Goal: Task Accomplishment & Management: Complete application form

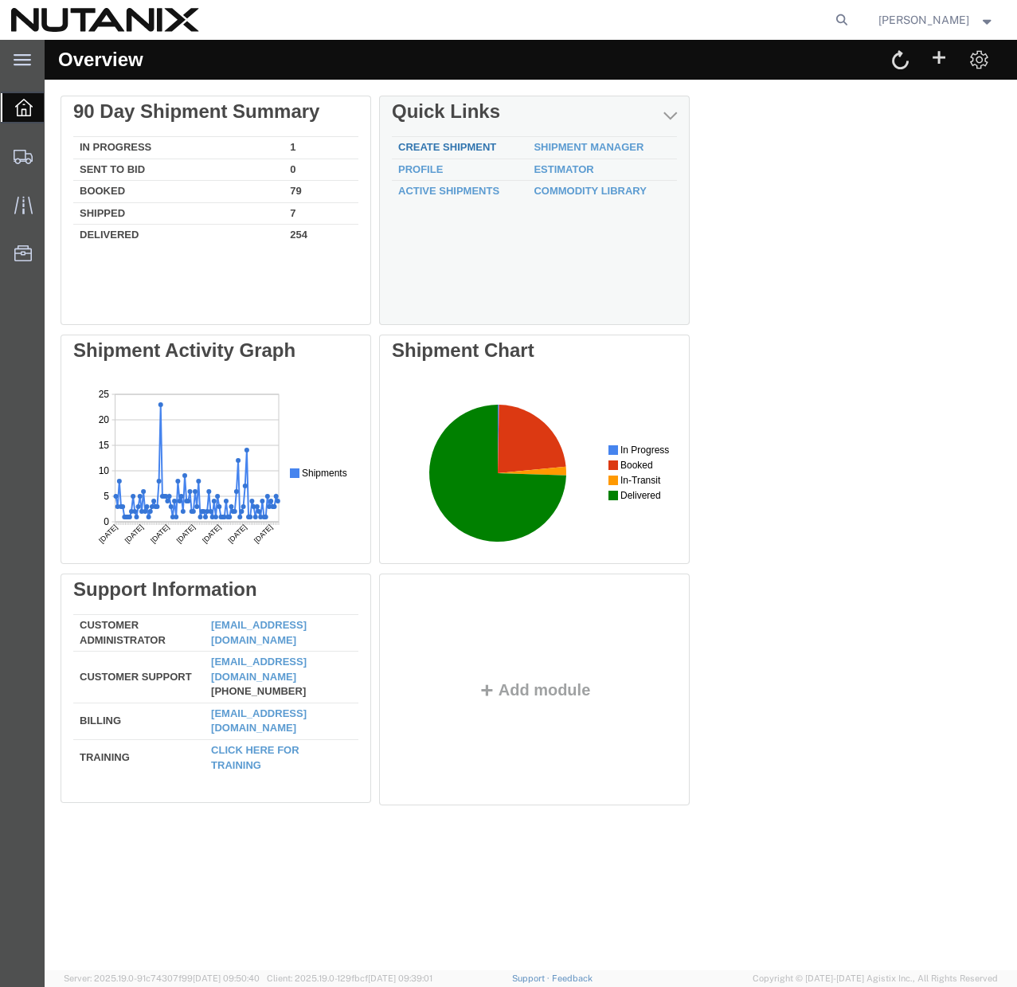
click at [415, 143] on link "Create Shipment" at bounding box center [447, 147] width 98 height 12
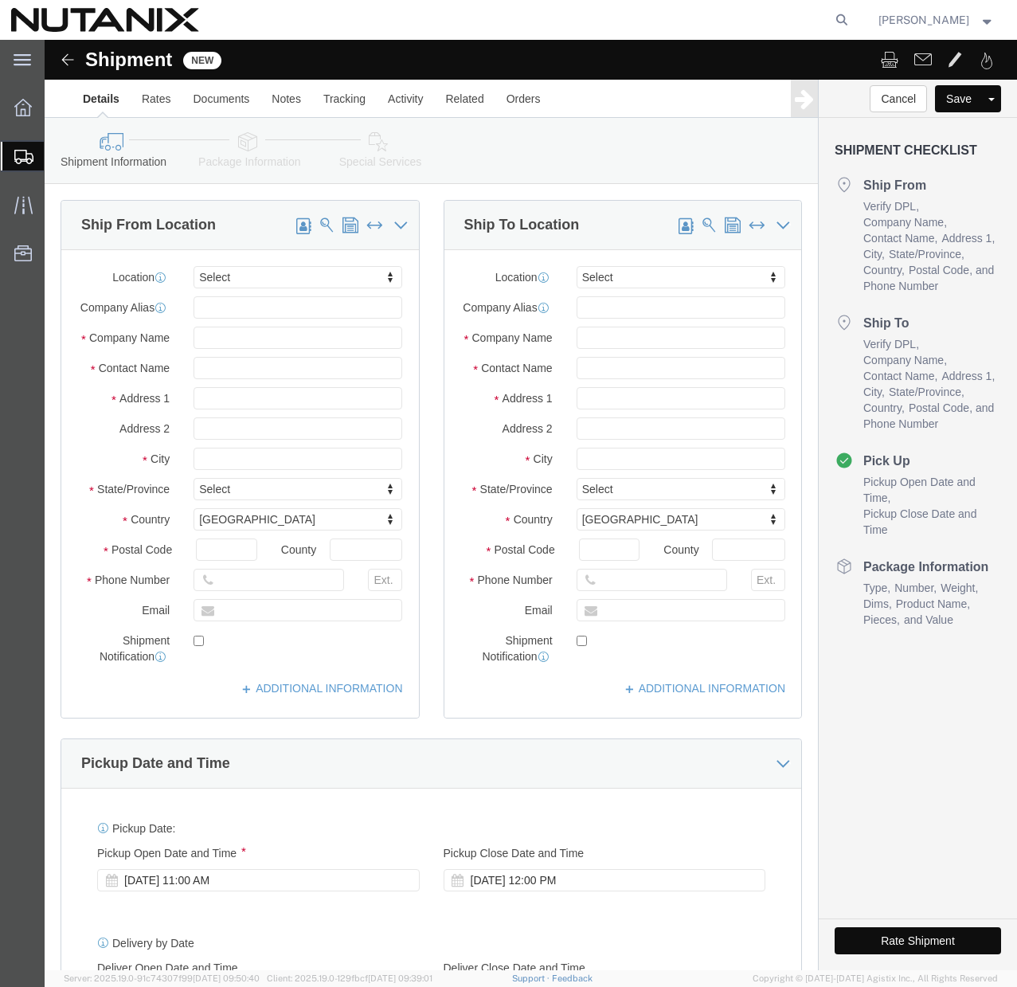
select select
click span
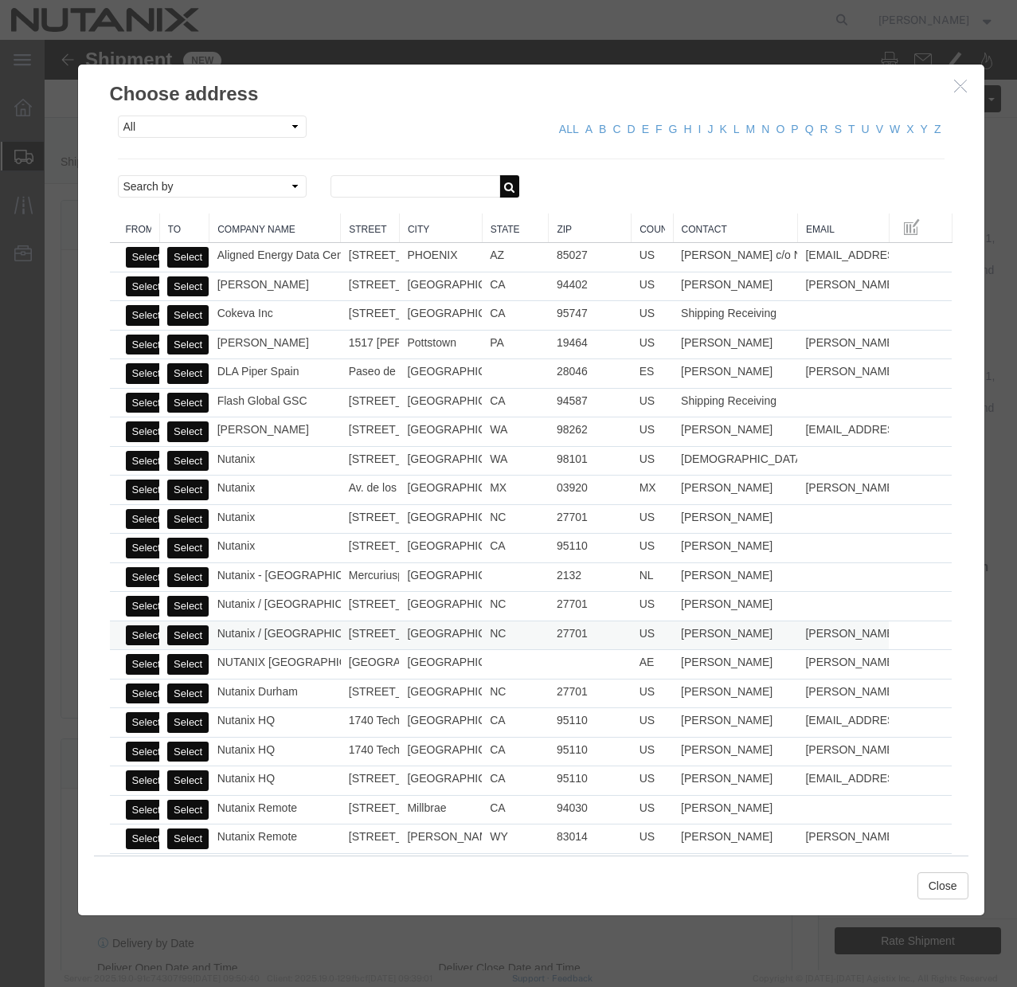
click button "Select"
select select
type input "Nutanix / [GEOGRAPHIC_DATA]"
type input "[PERSON_NAME]"
type input "[STREET_ADDRESS]"
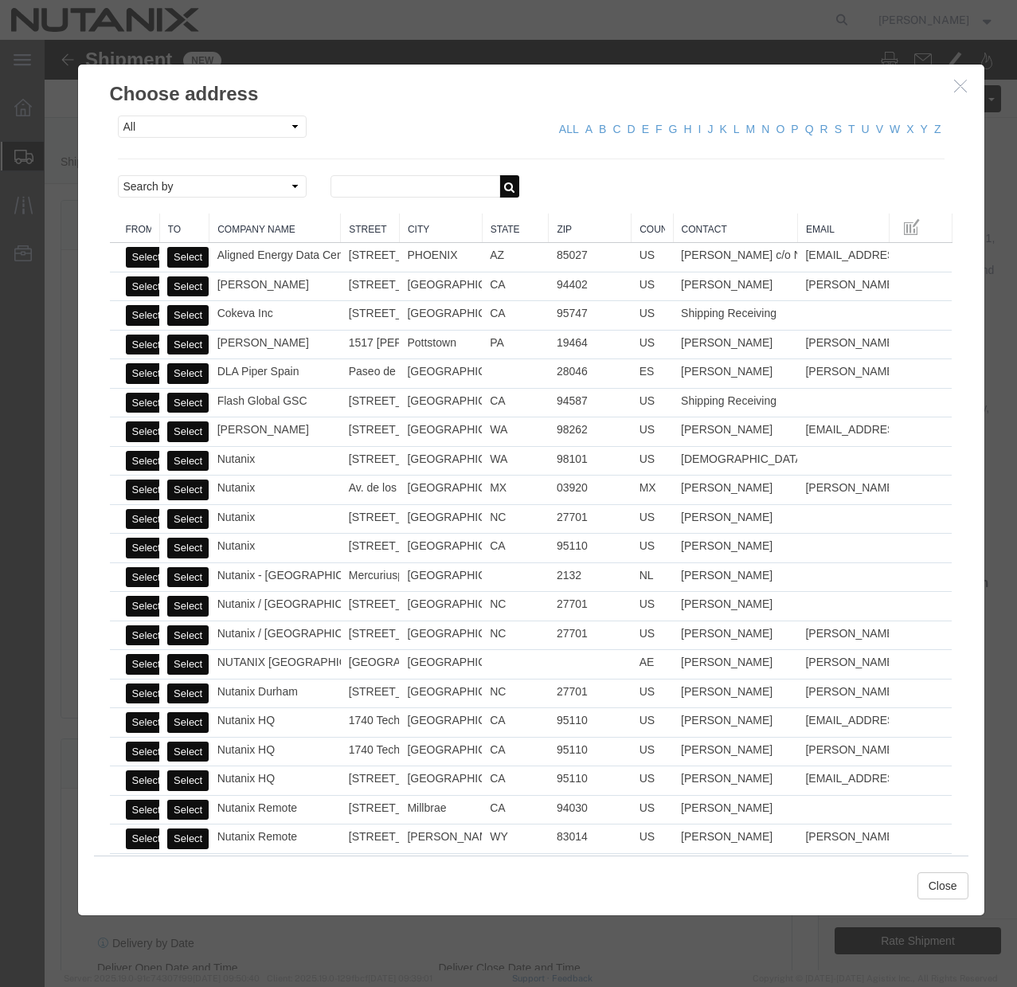
type input "Ste 700"
type input "[GEOGRAPHIC_DATA]"
select select "NC"
type input "27701"
type input "[PHONE_NUMBER]"
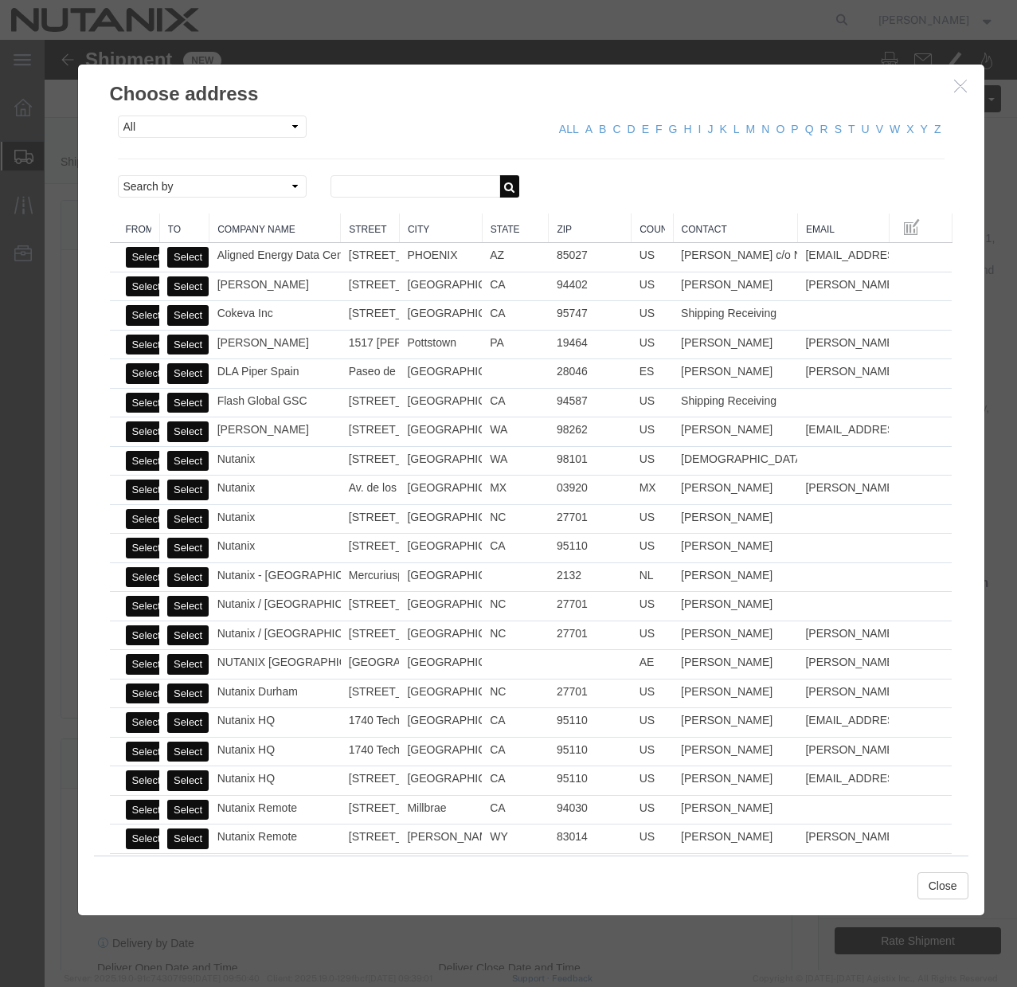
type input "[PERSON_NAME][EMAIL_ADDRESS][PERSON_NAME][DOMAIN_NAME]"
checkbox input "true"
click button "Close"
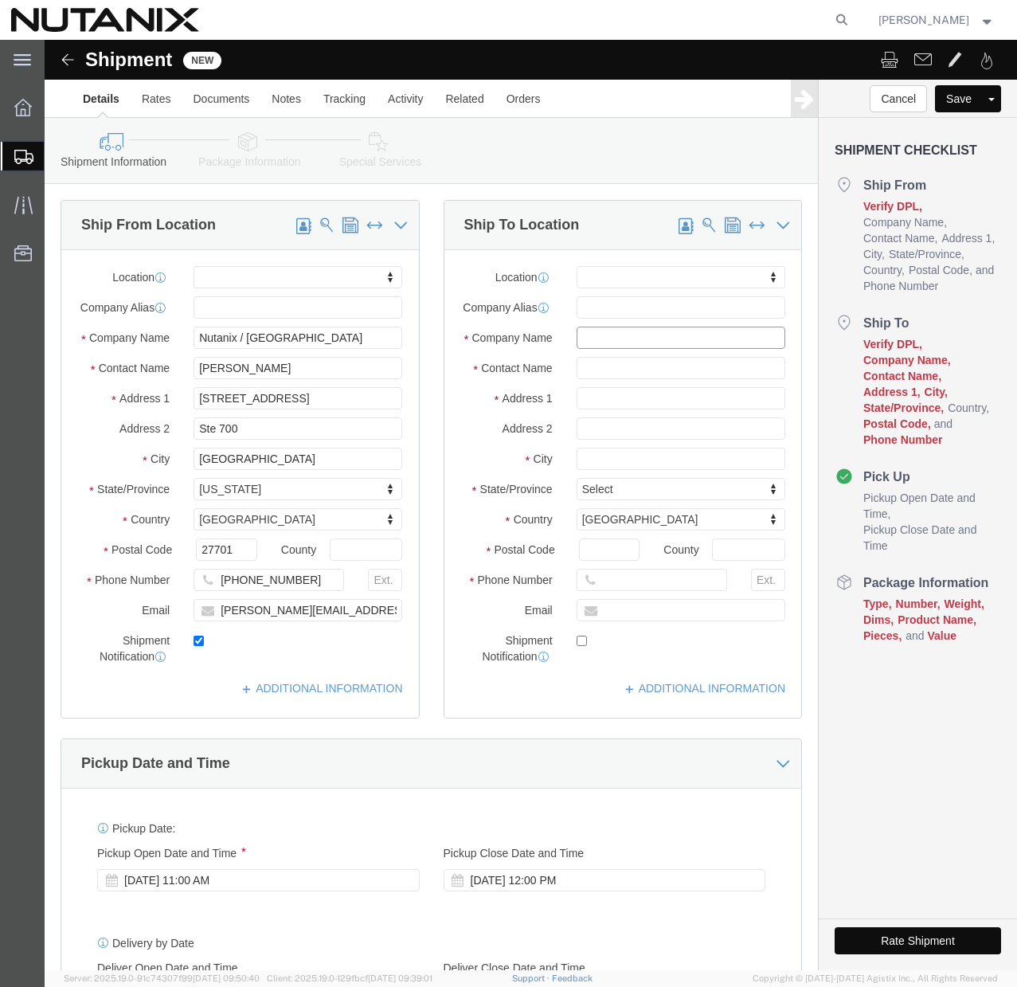
click input "text"
paste input "[PERSON_NAME]"
type input "[PERSON_NAME]"
click input "text"
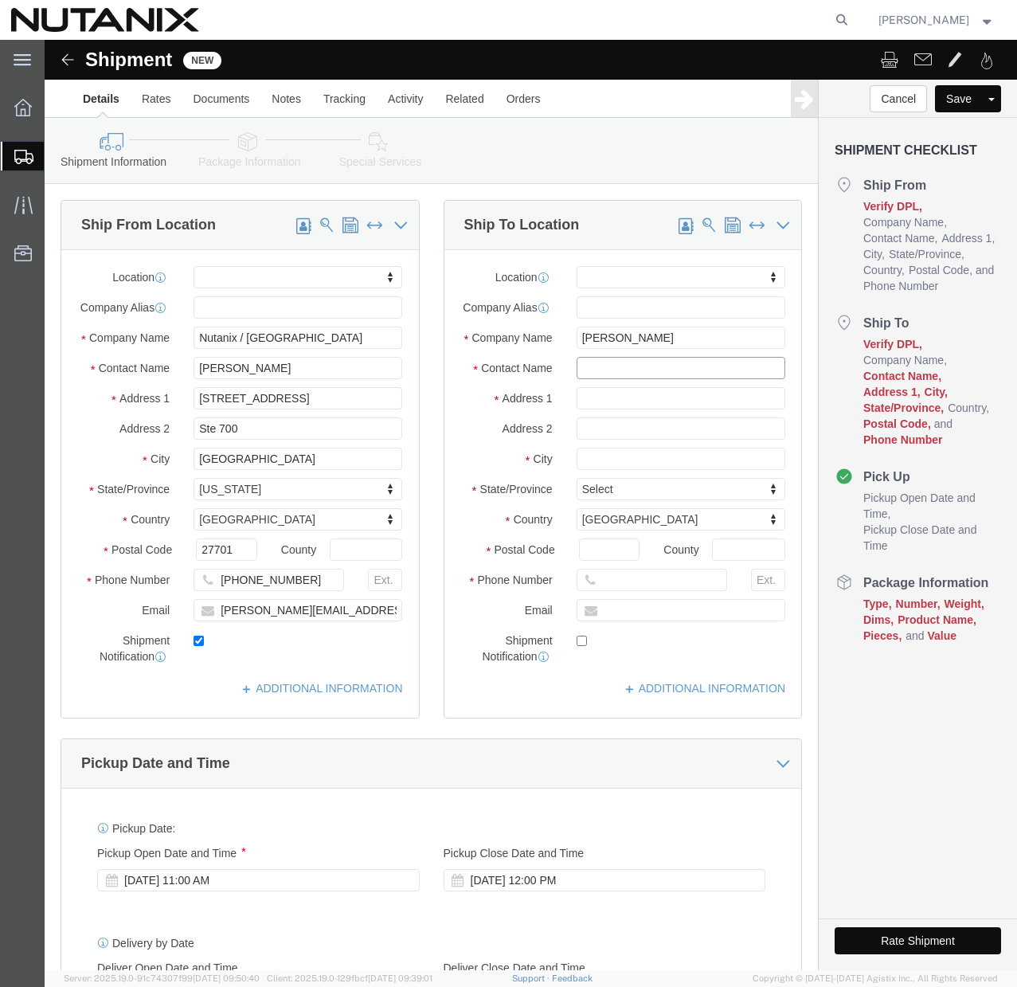
paste input "[PERSON_NAME]"
type input "[PERSON_NAME]"
click input "text"
paste input "1530 [PERSON_NAME] Ct"
type input "1530 [PERSON_NAME] Ct"
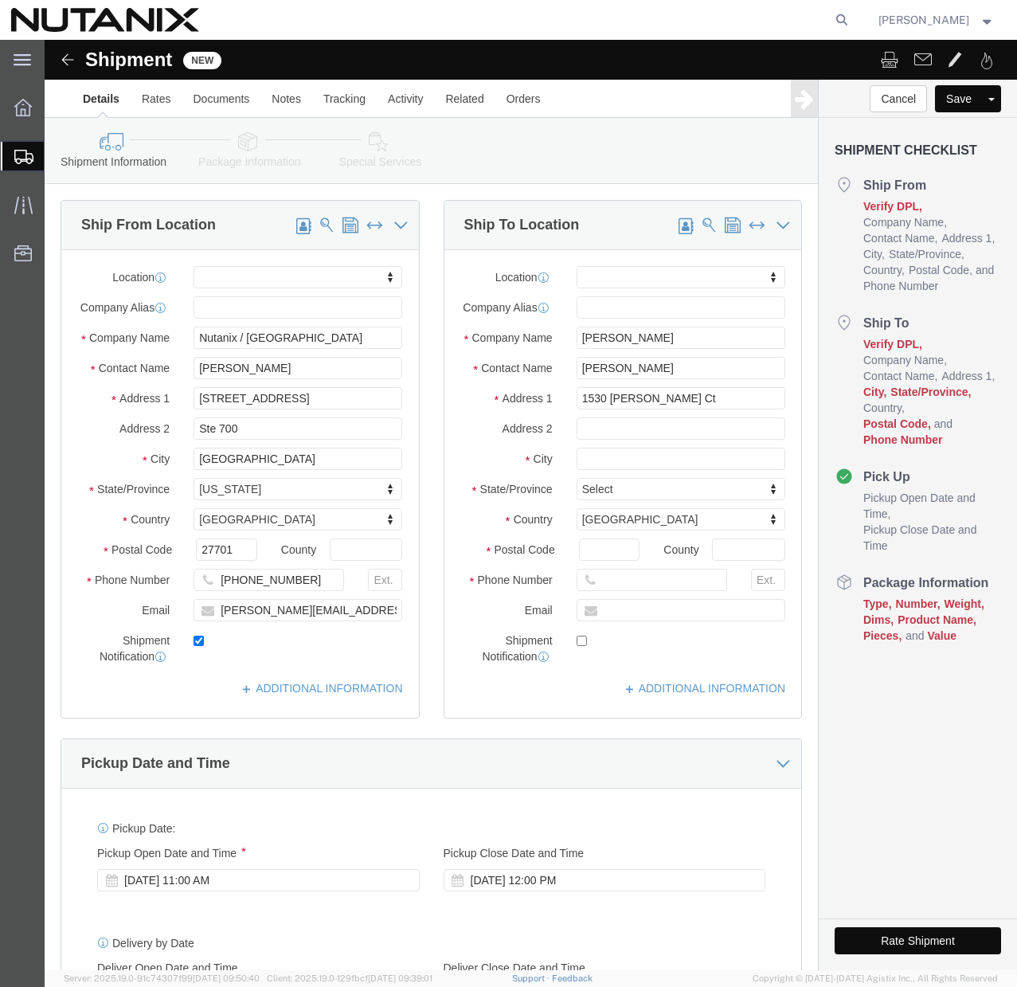
select select
click input "text"
paste input "[GEOGRAPHIC_DATA]"
type input "[GEOGRAPHIC_DATA]"
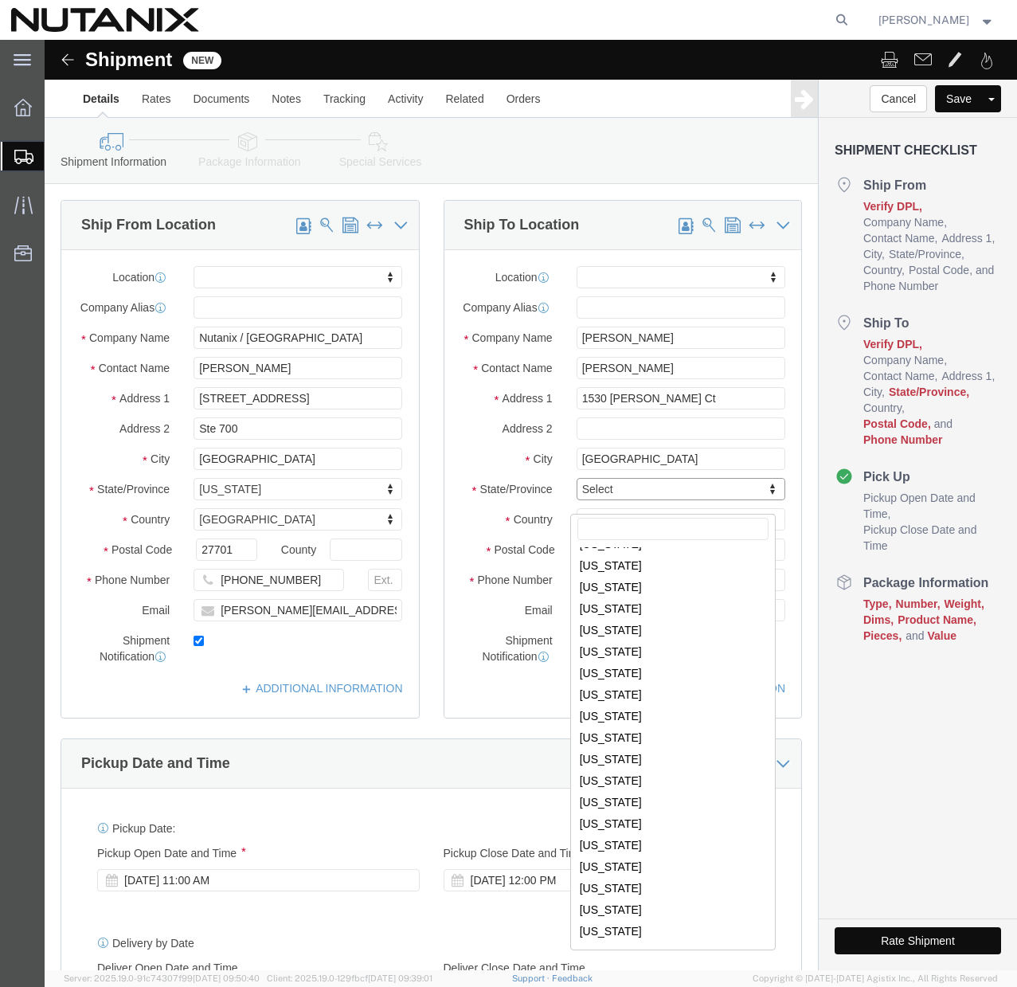
scroll to position [188, 0]
select select
select select "IL"
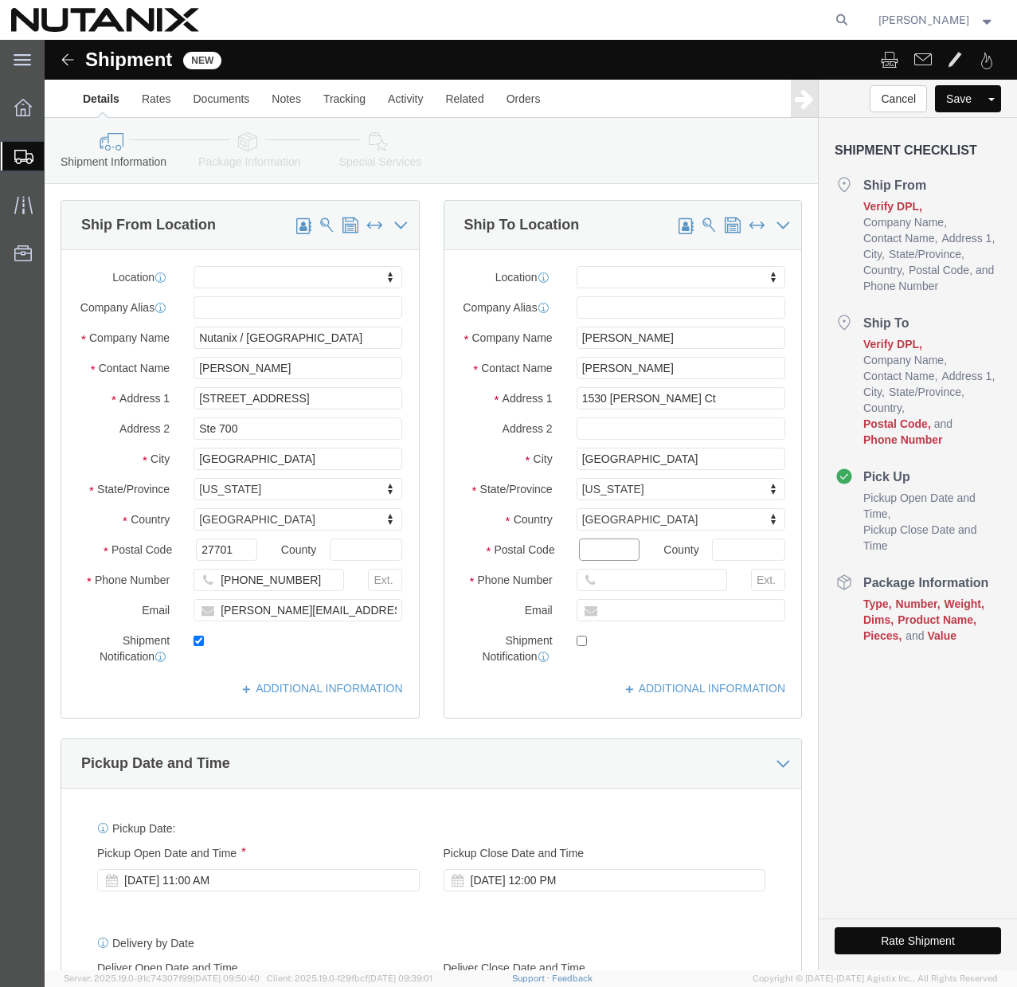
click input "Postal Code"
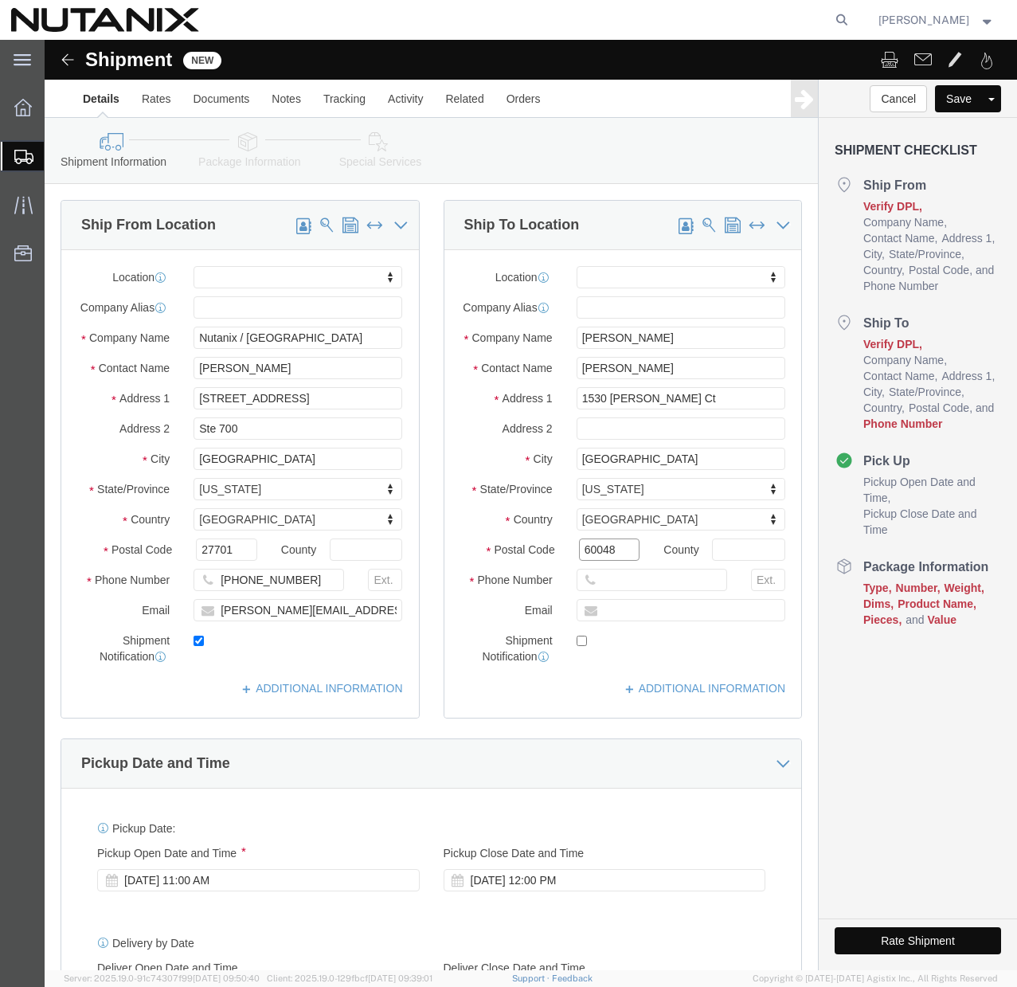
type input "60048"
select select
click input "text"
paste input "[PHONE_NUMBER]"
click input "[PHONE_NUMBER]"
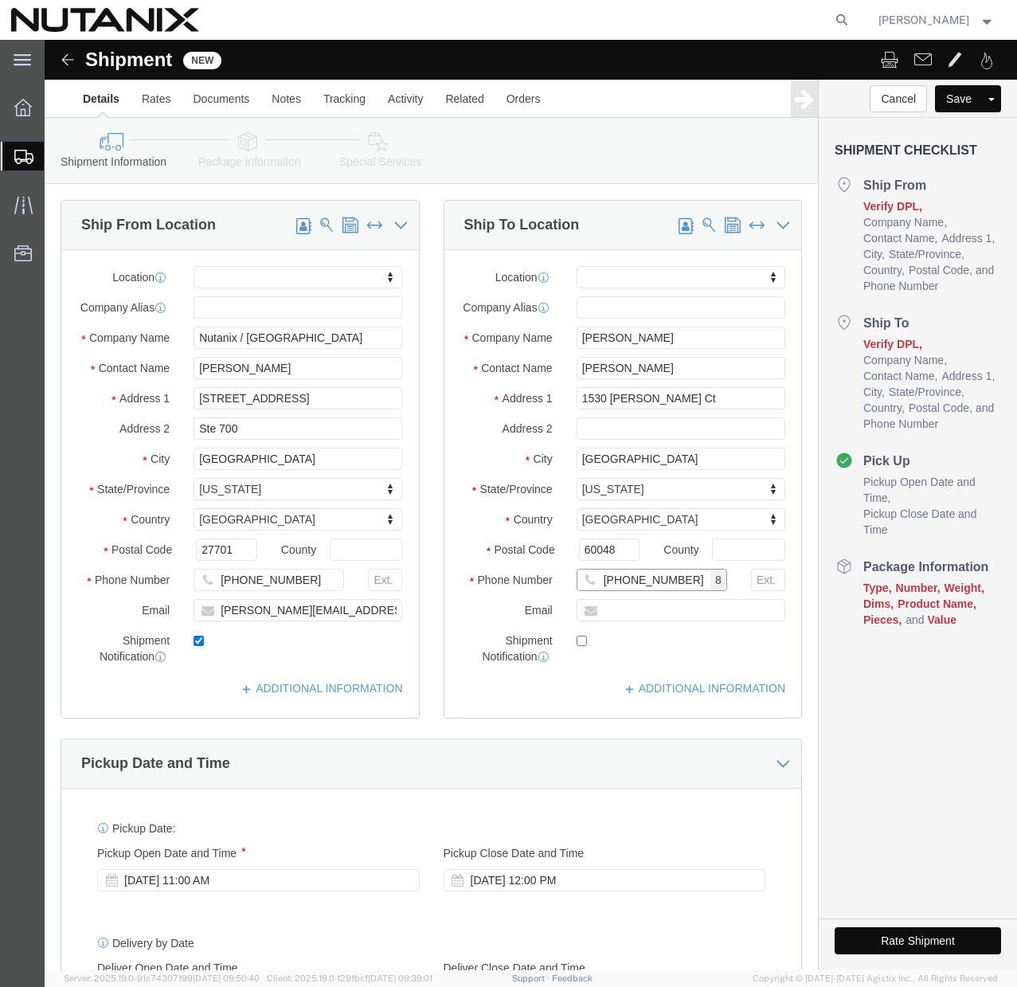
type input "[PHONE_NUMBER]"
click input "text"
paste input "[PERSON_NAME][EMAIL_ADDRESS][PERSON_NAME][DOMAIN_NAME]"
type input "[PERSON_NAME][EMAIL_ADDRESS][PERSON_NAME][DOMAIN_NAME]"
checkbox input "true"
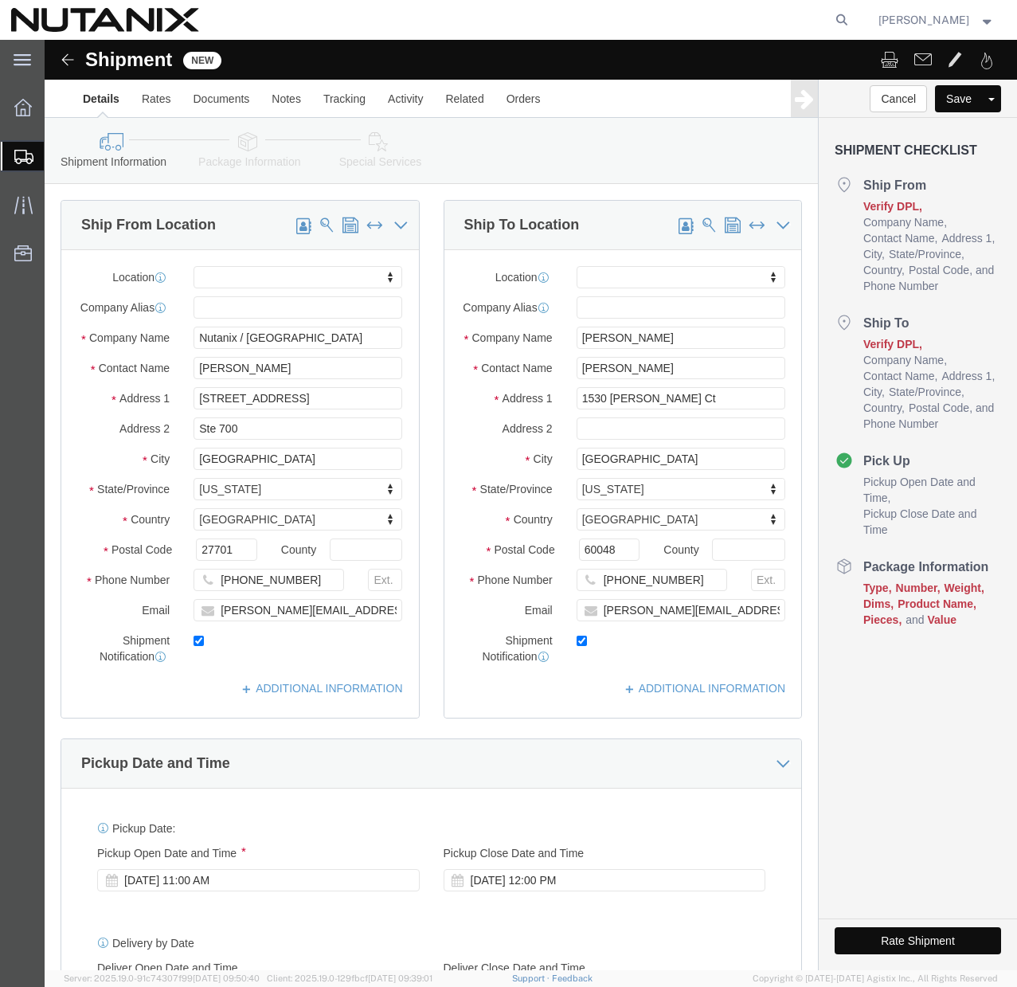
click div "Pickup Date: Pickup Start Date Pickup Start Time Pickup Open Date and Time [DAT…"
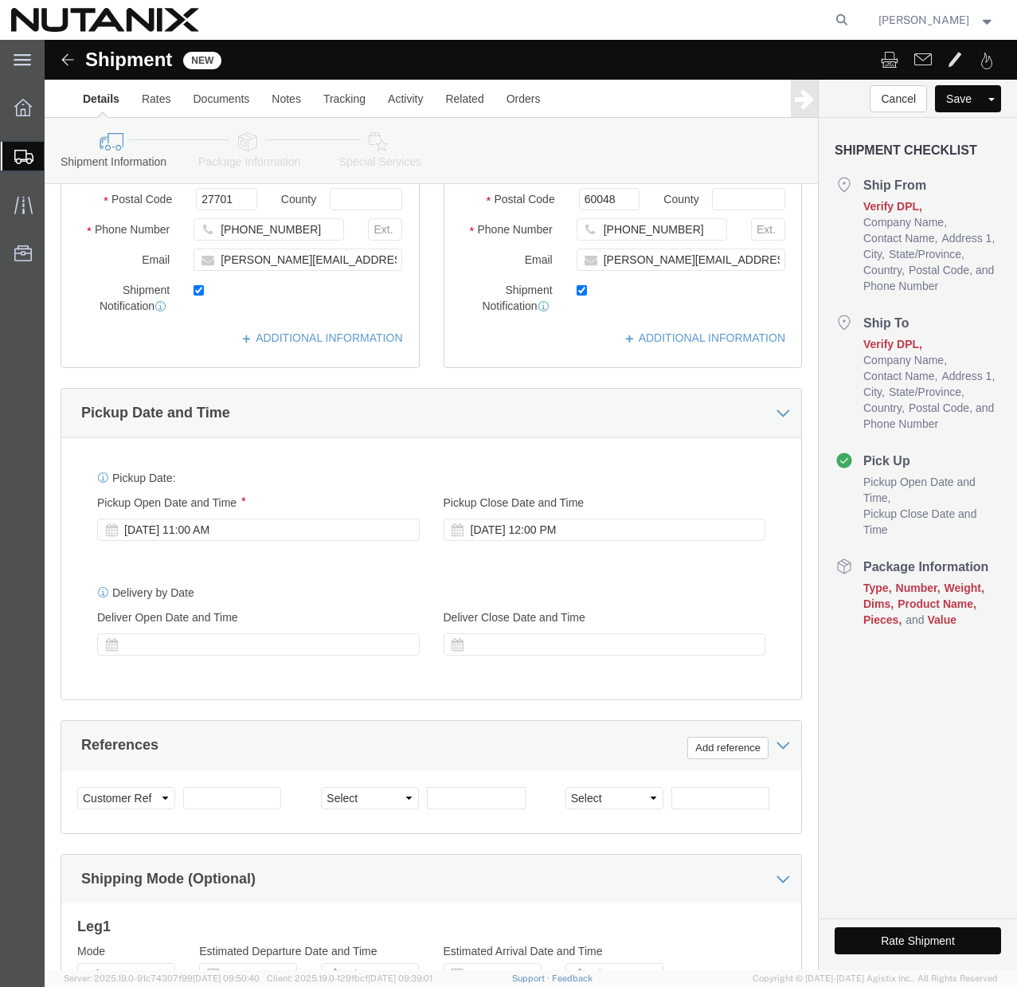
scroll to position [352, 0]
click input "text"
type input "79101"
click select "Select Account Type Activity ID Airline Appointment Number ASN Batch Request # …"
select select "PURCHORD"
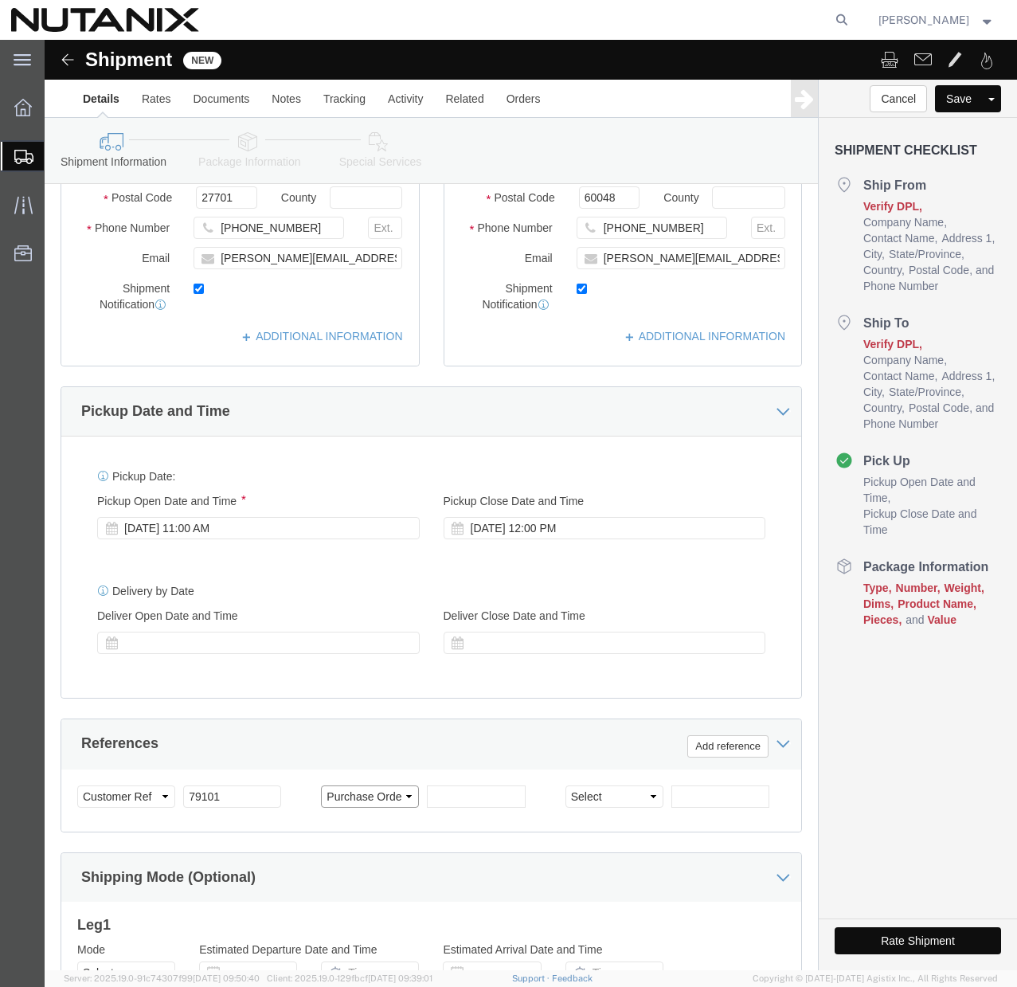
click select "Select Account Type Activity ID Airline Appointment Number ASN Batch Request # …"
click input "text"
paste input "TASK0439742"
type input "TASK0439742"
click div "References Add reference"
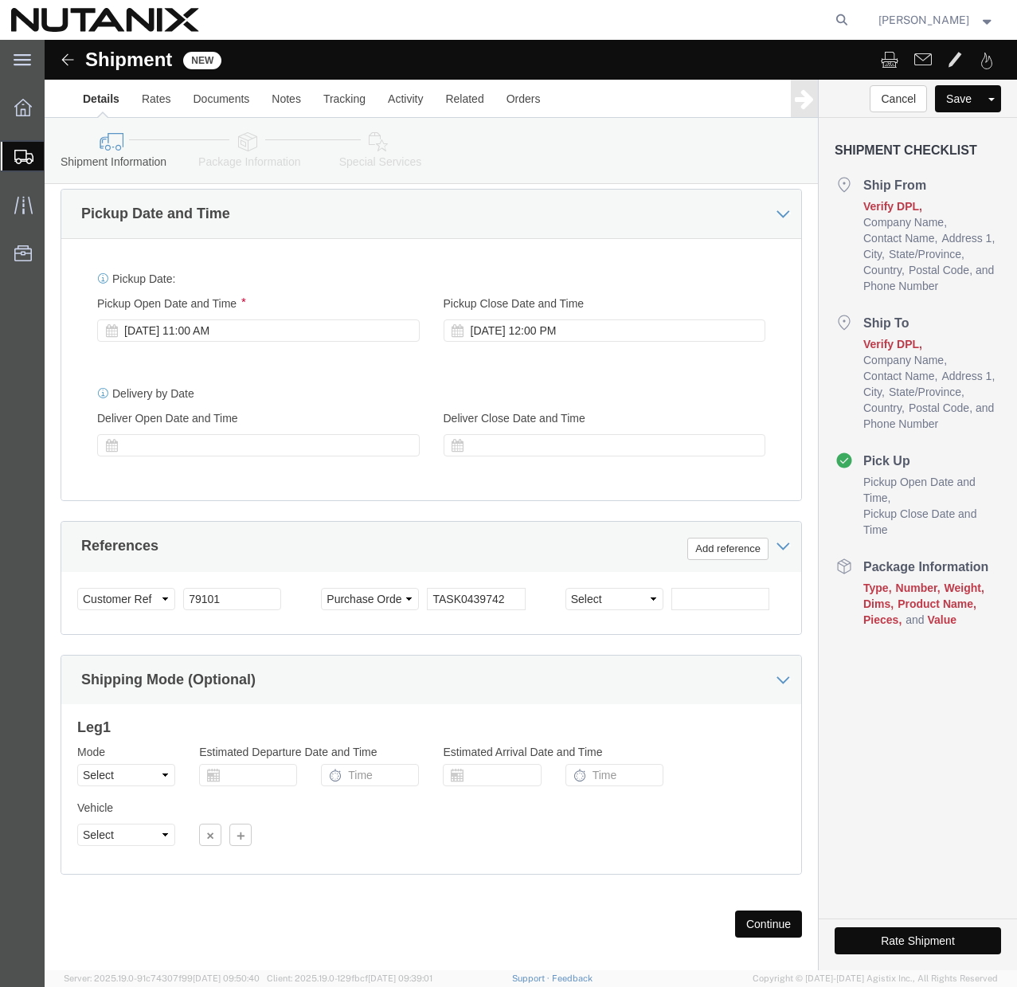
scroll to position [578, 0]
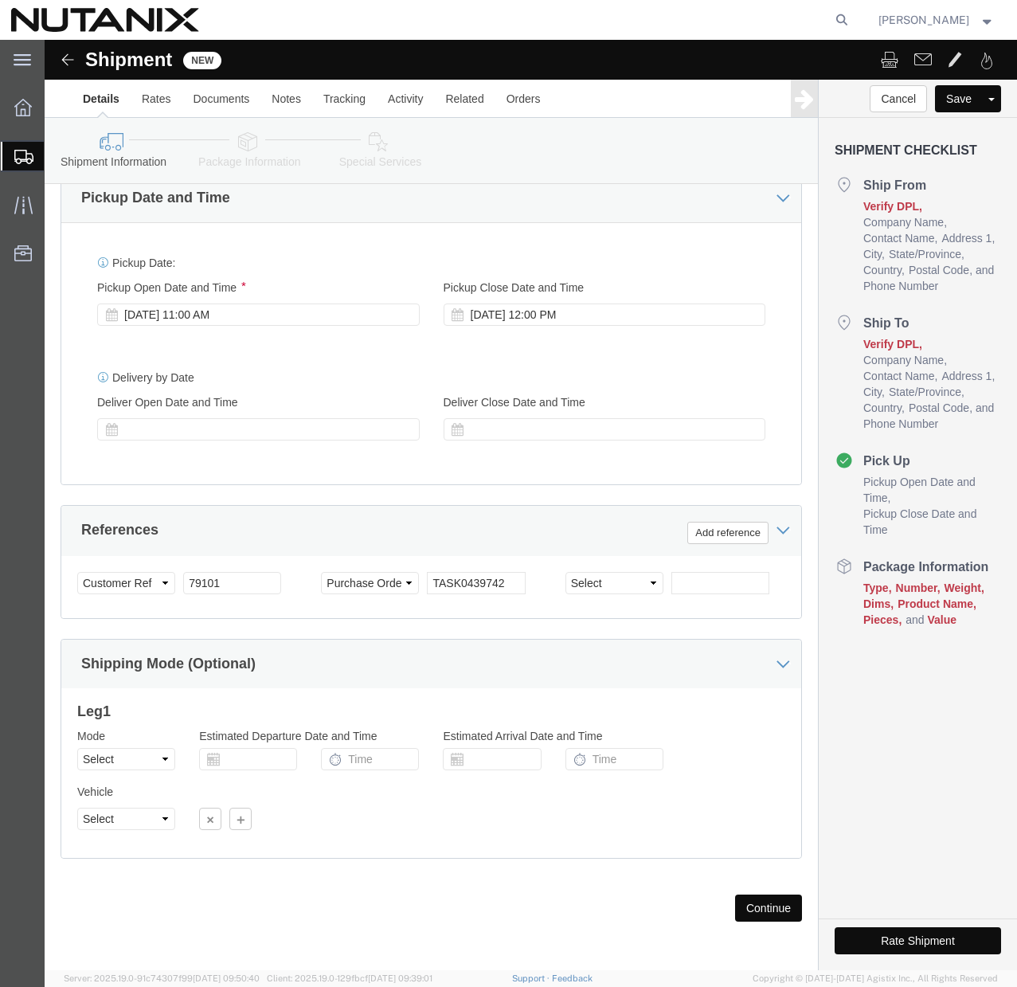
click button "Continue"
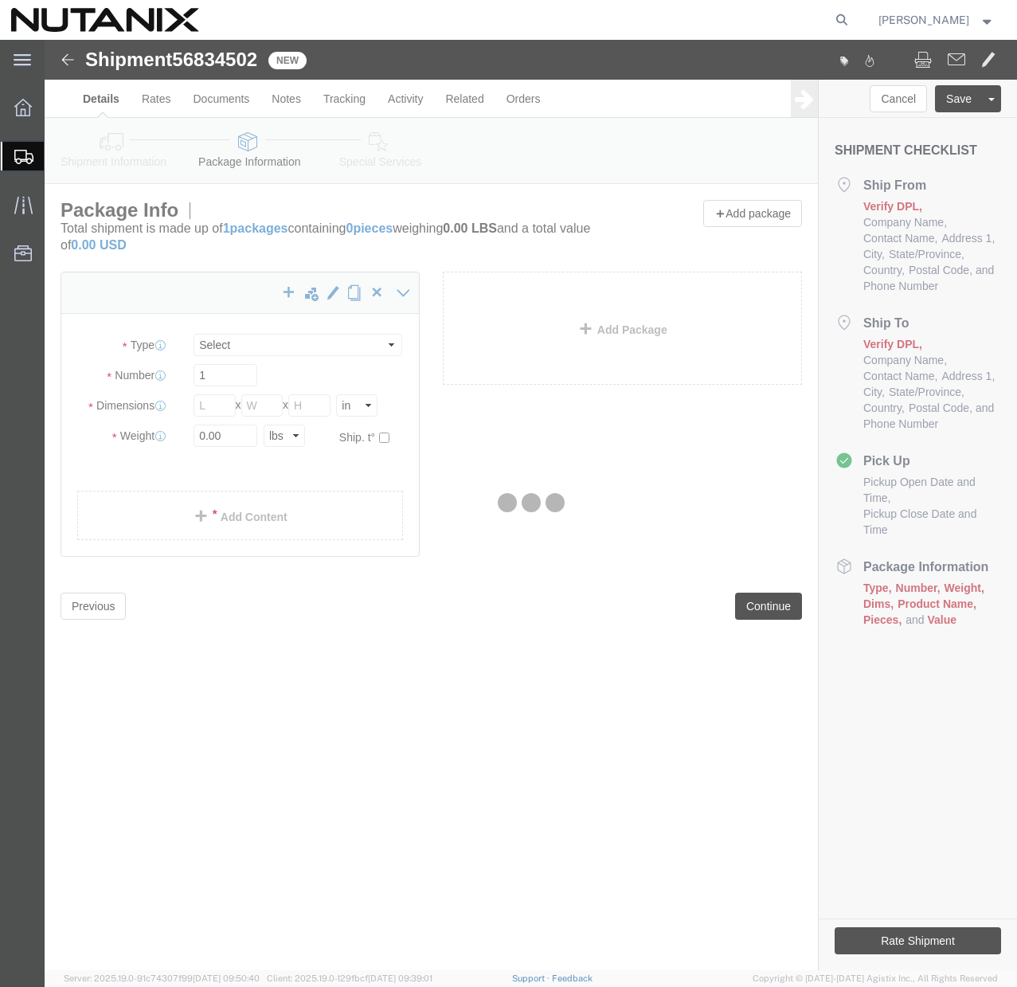
select select "CBOX"
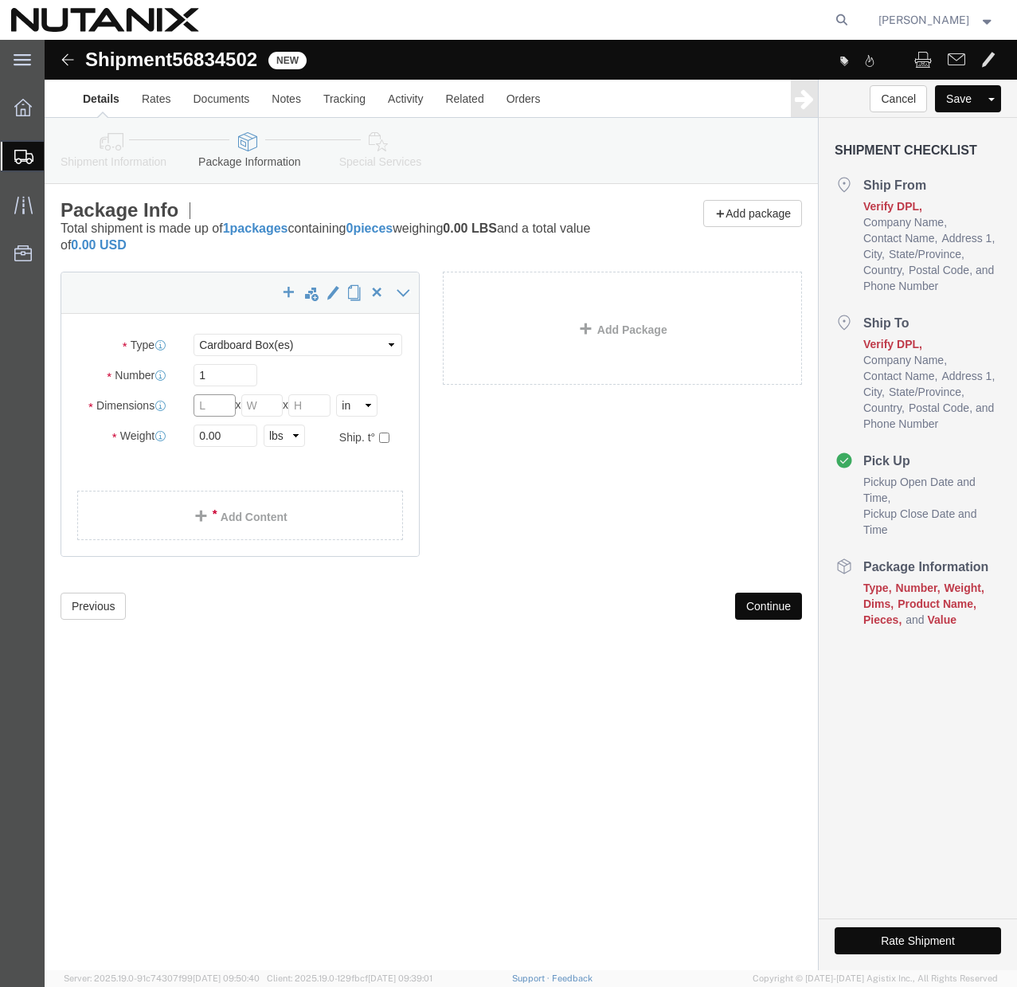
click input "text"
type input "7"
type input "8"
click input "text"
type input "4"
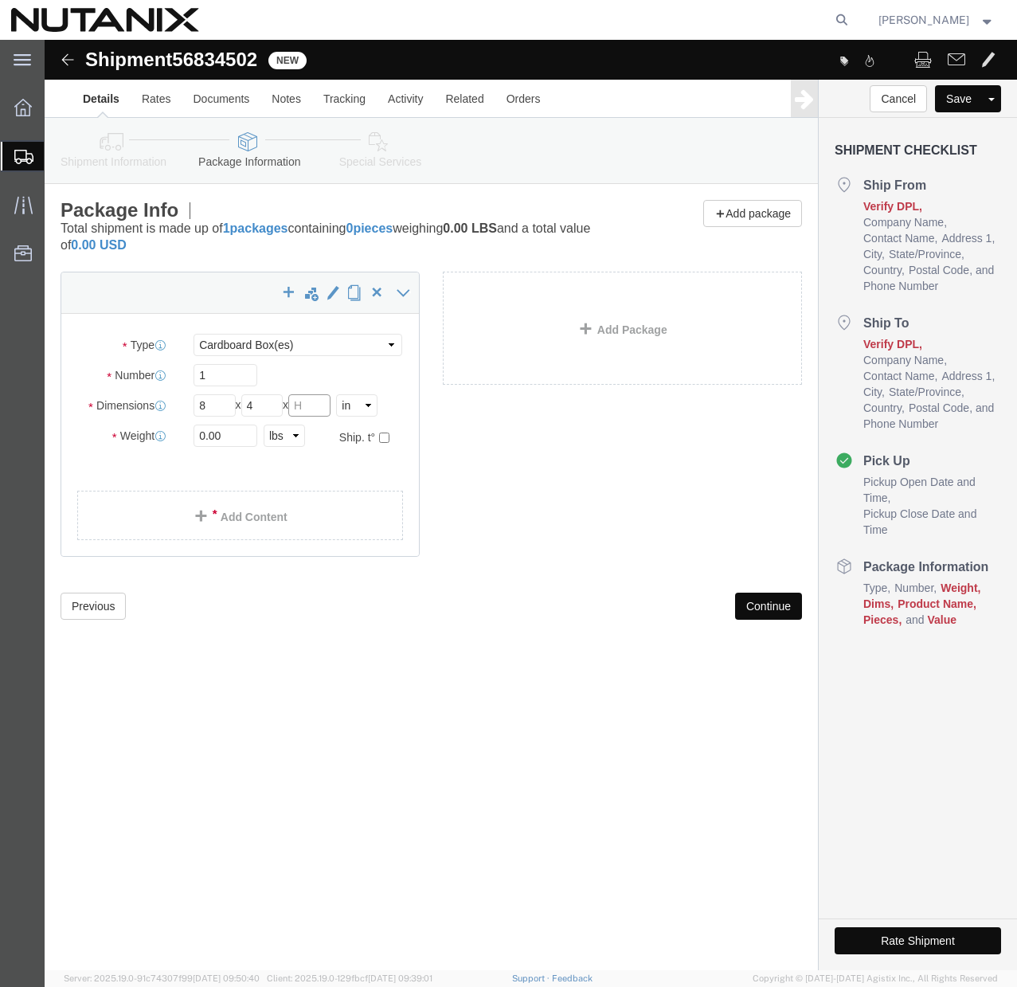
click input "text"
type input "3"
click input "0.00"
type input "1"
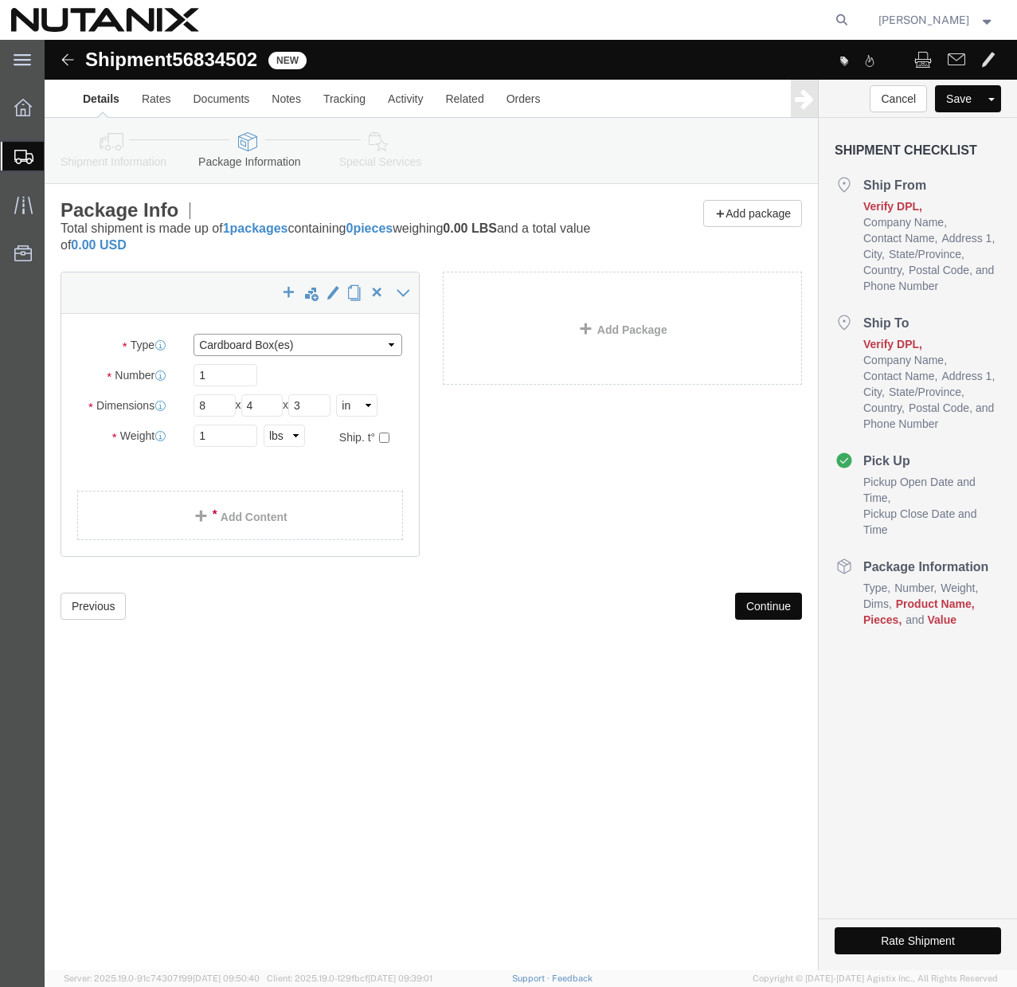
click select "Select Bale(s) Basket(s) Bolt(s) Bottle(s) Buckets Bulk Bundle(s) Can(s) Cardbo…"
select select "YRPK"
click select "Select Bale(s) Basket(s) Bolt(s) Bottle(s) Buckets Bulk Bundle(s) Can(s) Cardbo…"
click link "Add Content"
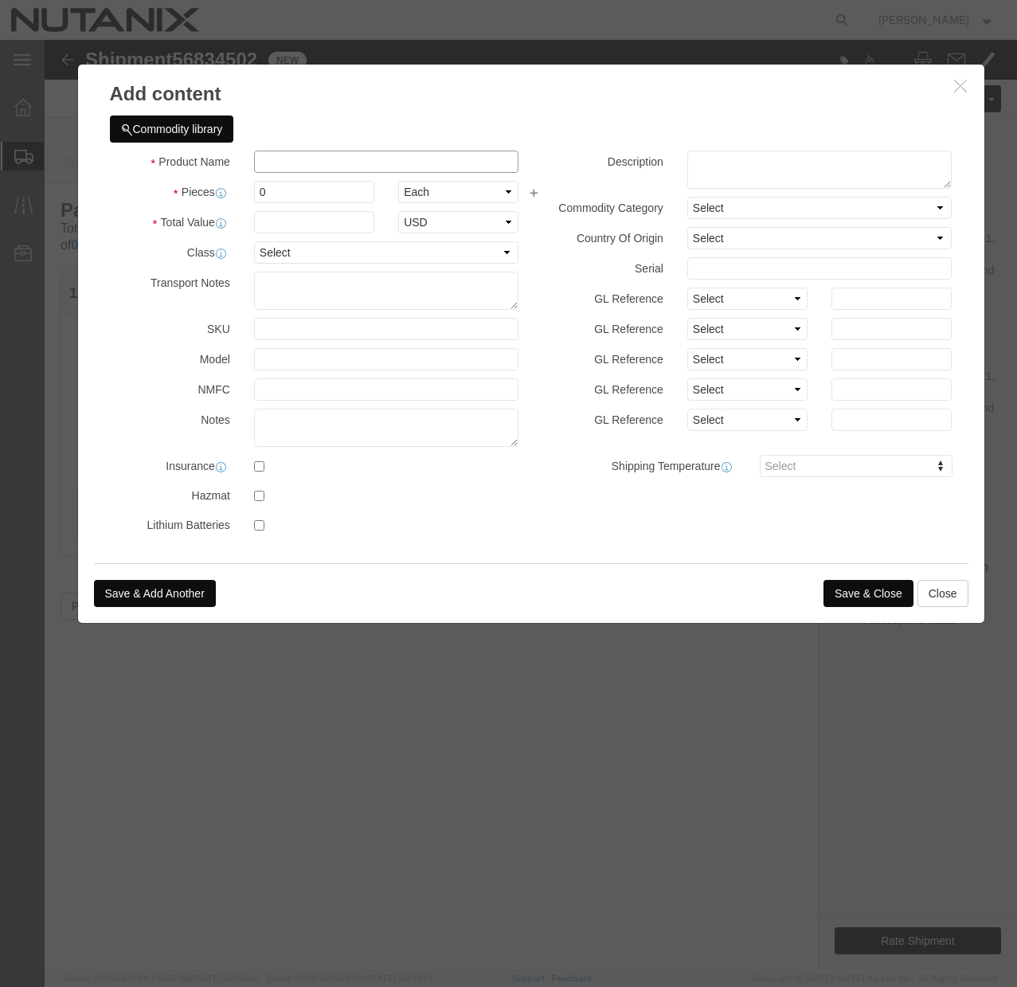
click input "text"
type input "Lenovo 100w power adapter"
click input "0"
type input "1"
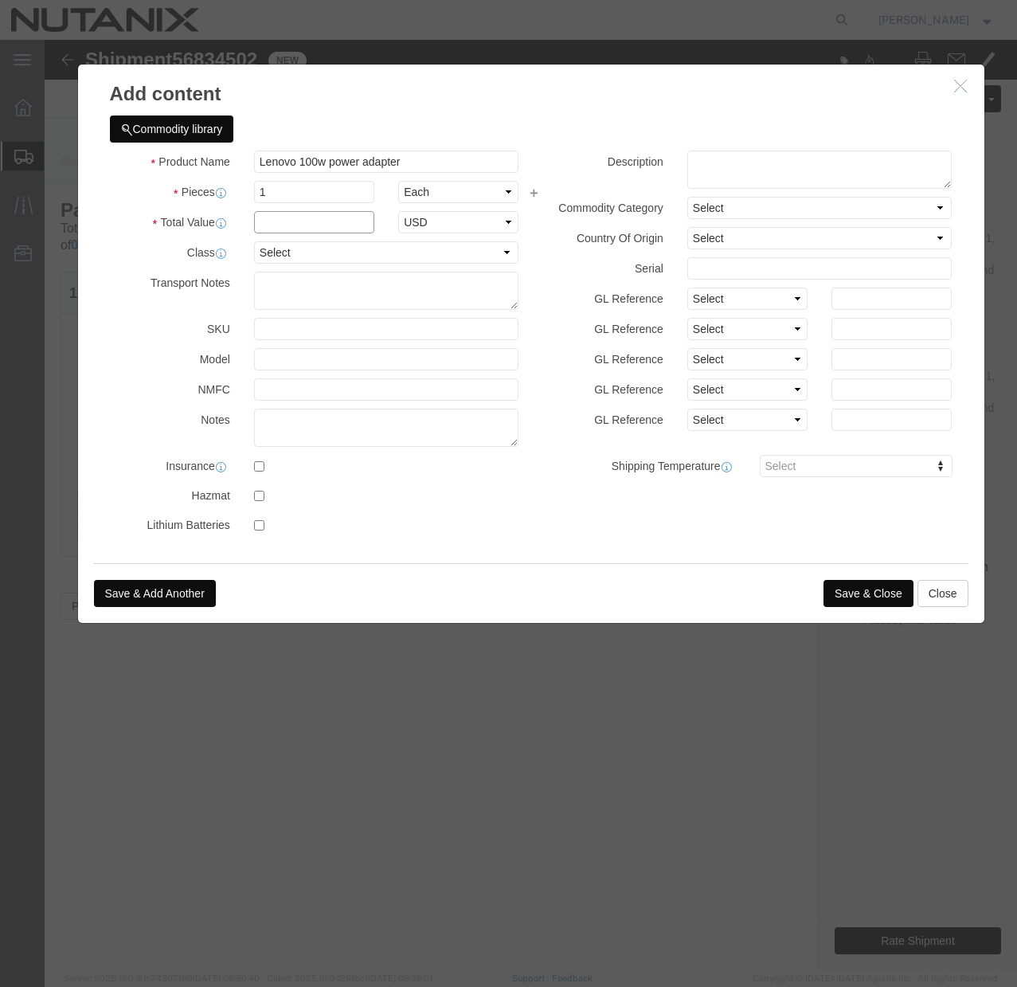
click input "text"
type input "100"
click div "Commodity library"
click button "Save & Close"
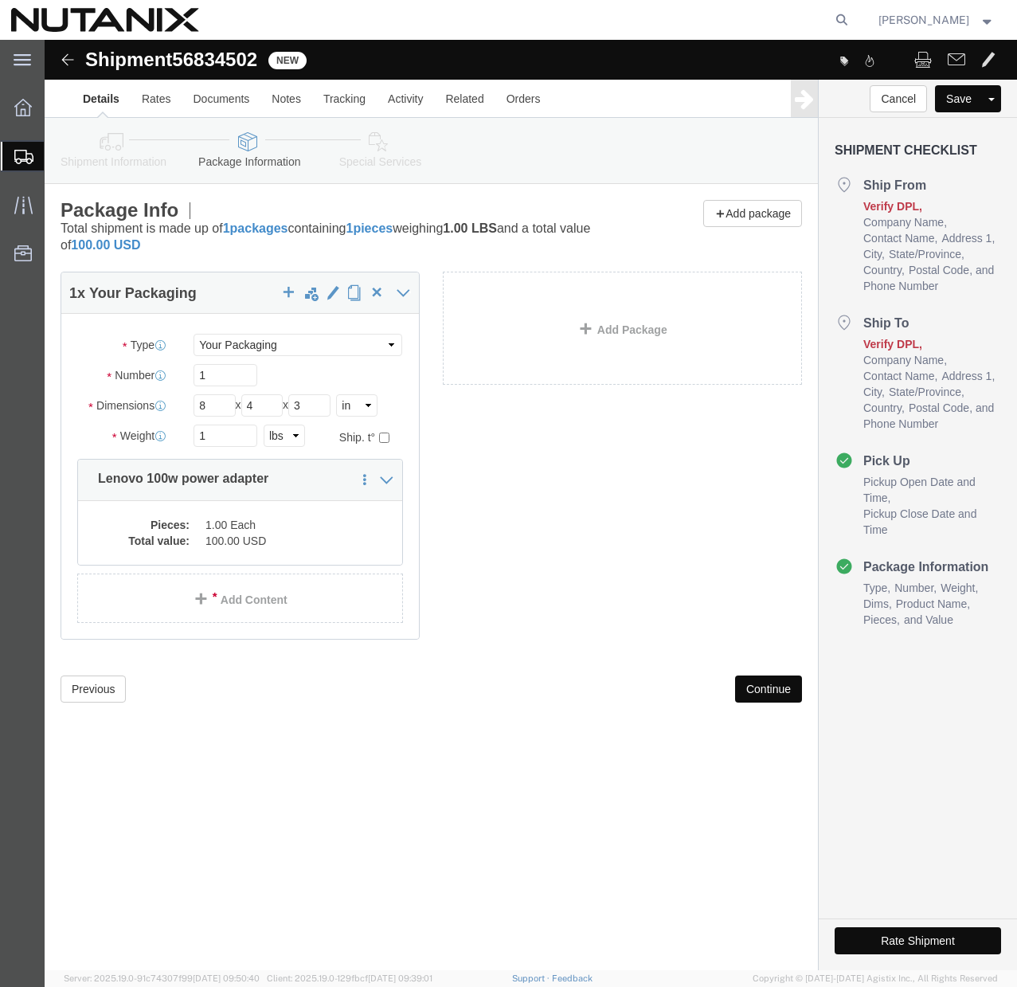
click button "Continue"
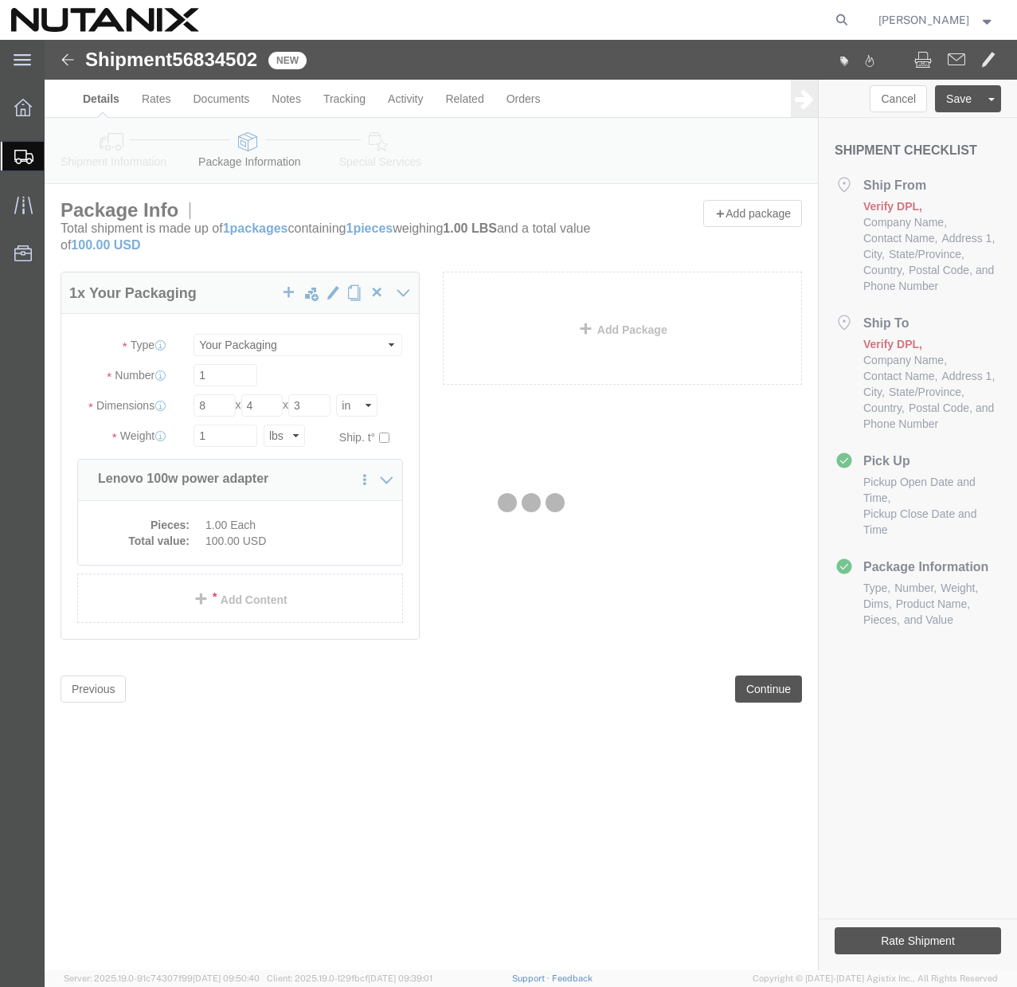
select select
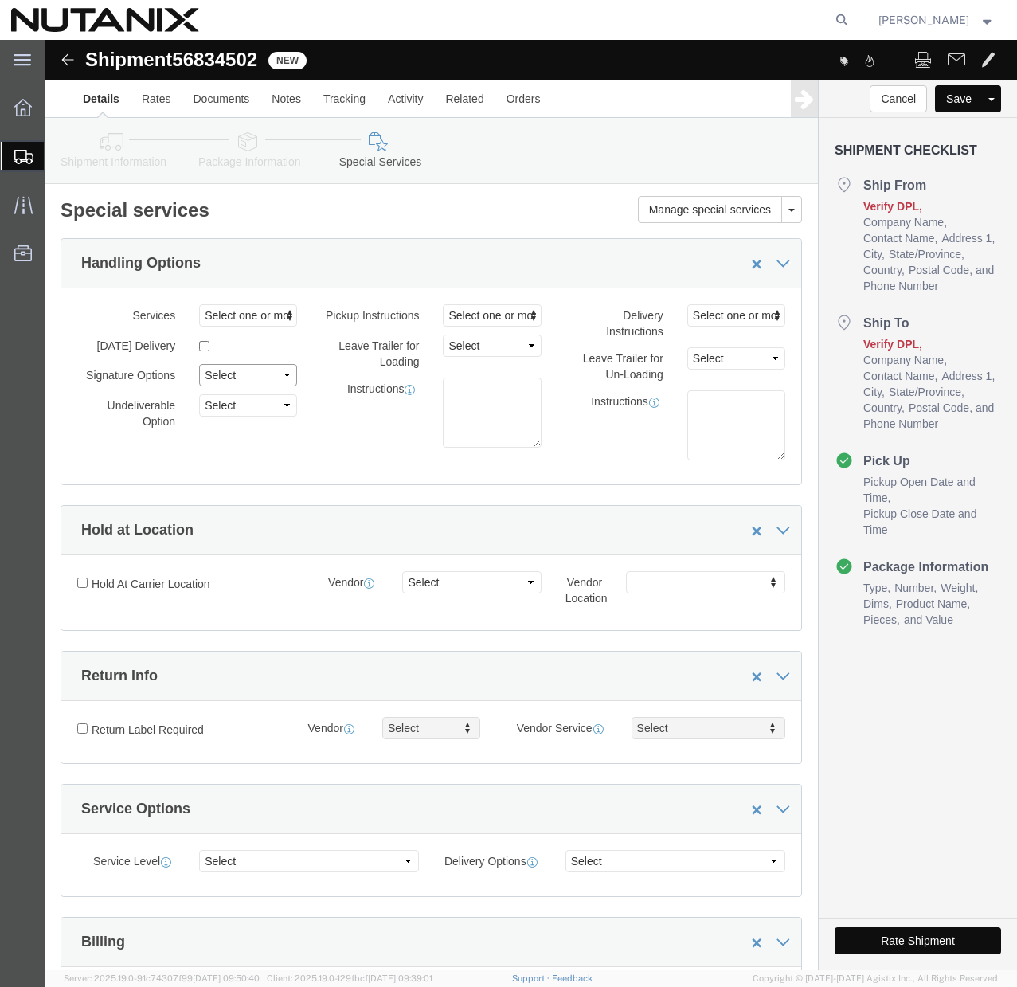
click select "Select Adult Signature Required Direct Signature Required No Signature Required…"
select select "NoSignReqOnDeliveryFlag"
click select "Select Adult Signature Required Direct Signature Required No Signature Required…"
click button "Rate Shipment"
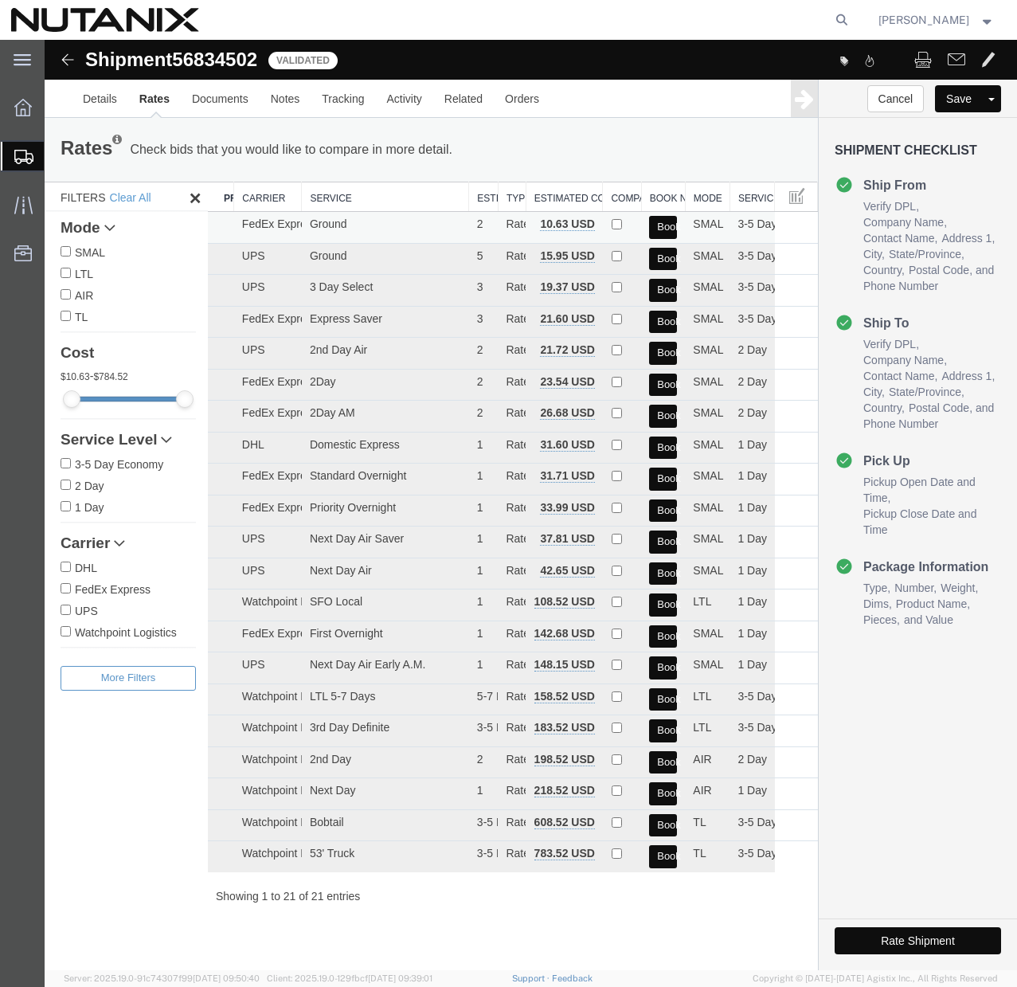
click at [663, 227] on button "Book" at bounding box center [663, 227] width 28 height 23
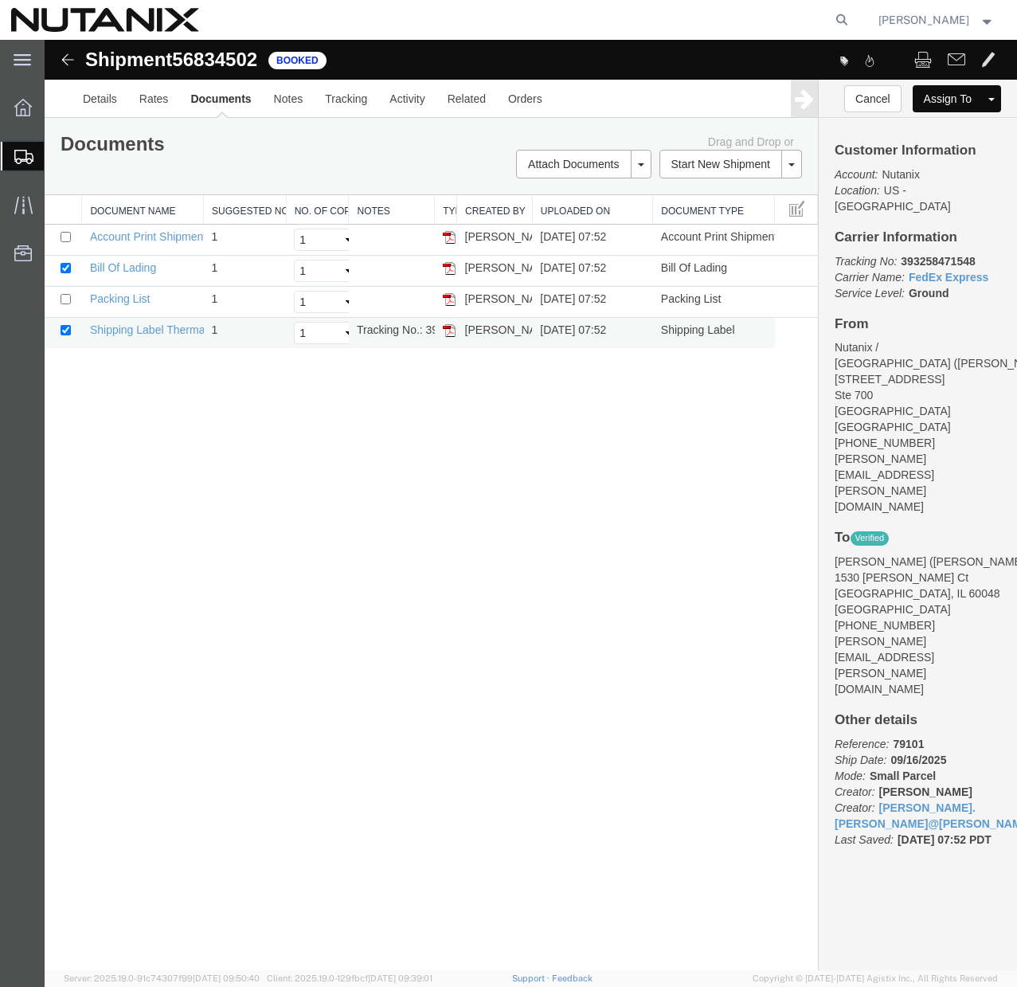
click at [412, 333] on td "Tracking No.: 393258471548" at bounding box center [392, 333] width 86 height 31
copy td "Tracking No.: 393258471548"
click at [447, 334] on img at bounding box center [449, 330] width 13 height 13
